Goal: Navigation & Orientation: Find specific page/section

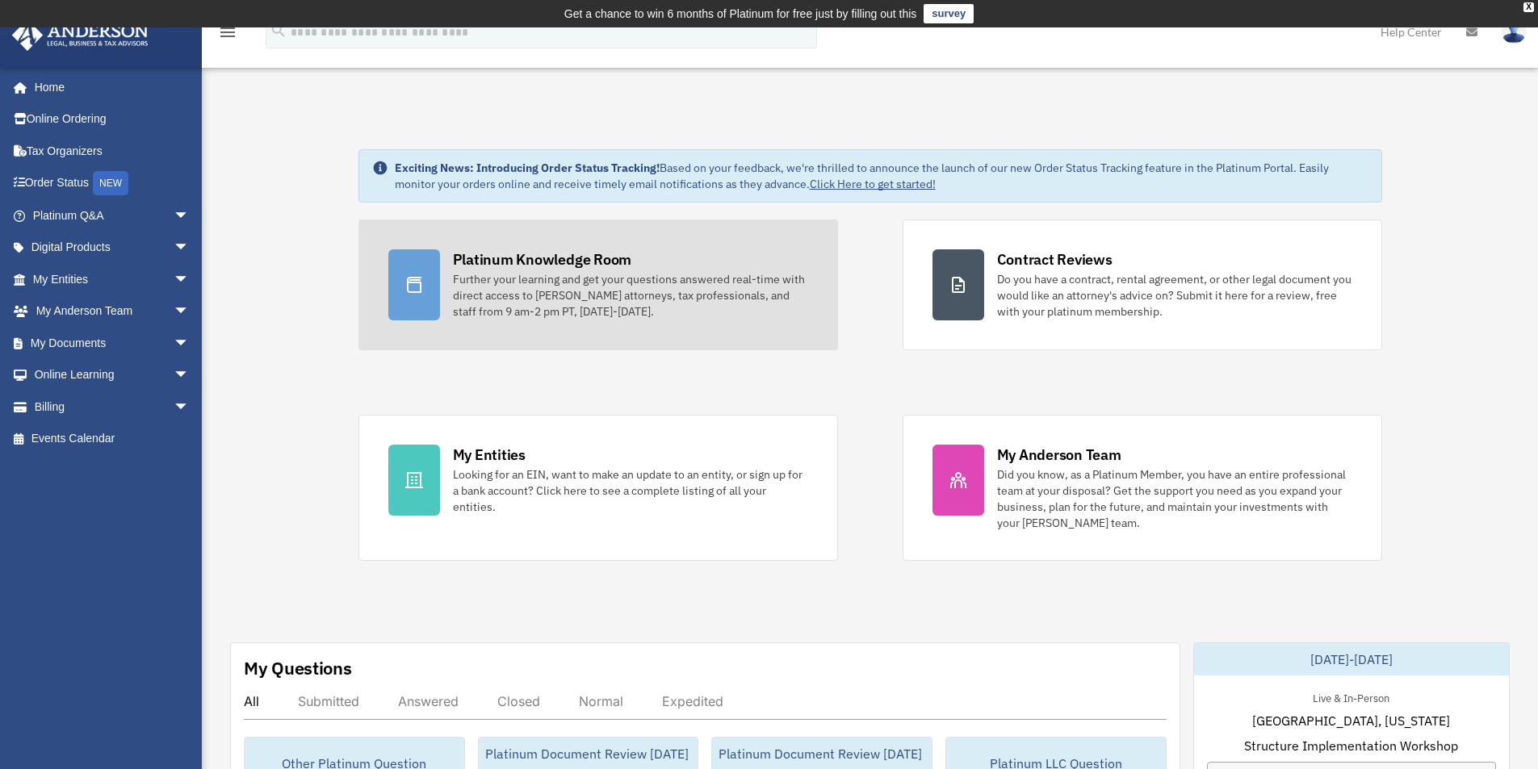
click at [503, 255] on div "Platinum Knowledge Room" at bounding box center [542, 259] width 179 height 20
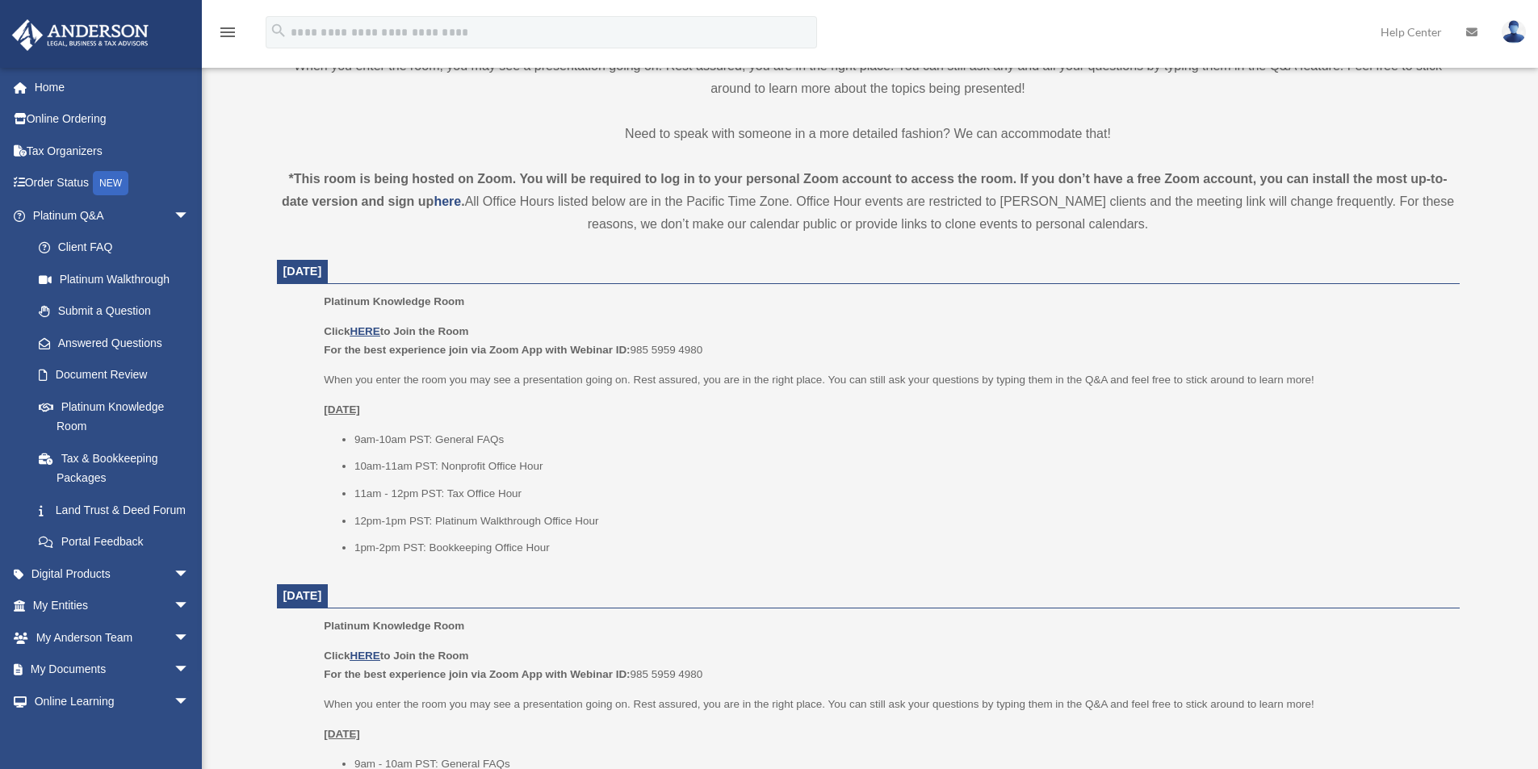
scroll to position [495, 0]
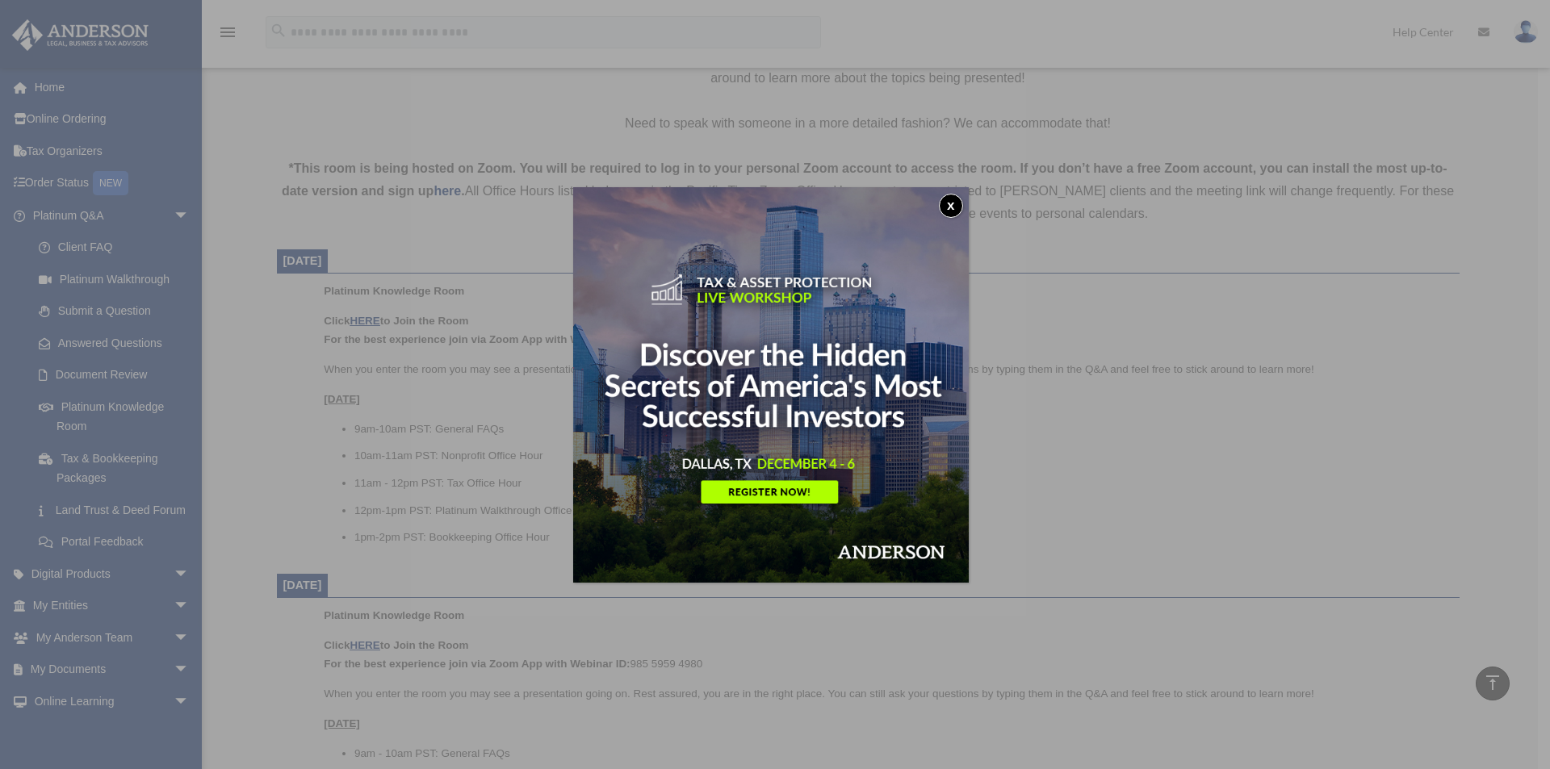
click at [959, 200] on button "x" at bounding box center [951, 206] width 24 height 24
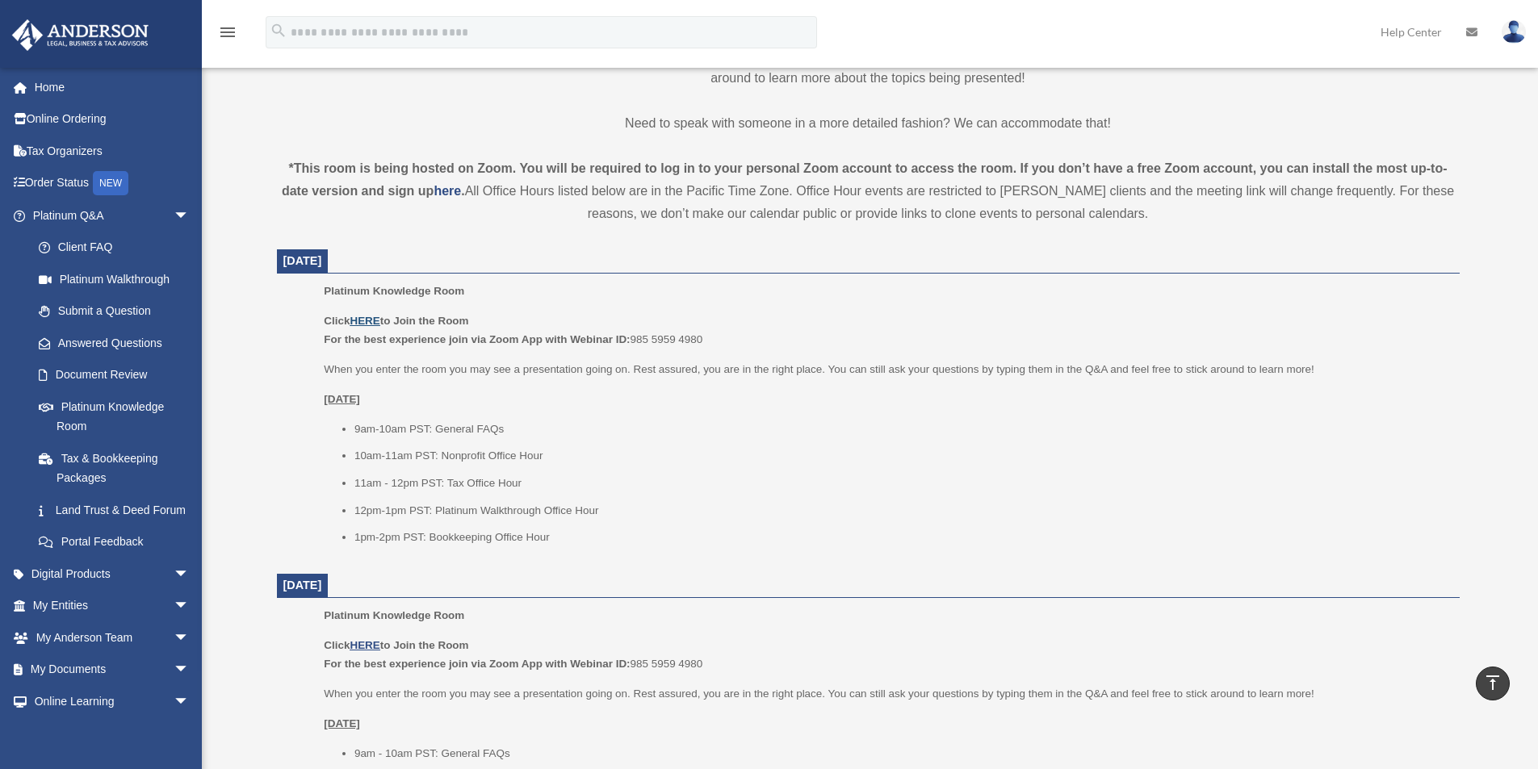
click at [363, 316] on u "HERE" at bounding box center [365, 321] width 30 height 12
